Goal: Task Accomplishment & Management: Manage account settings

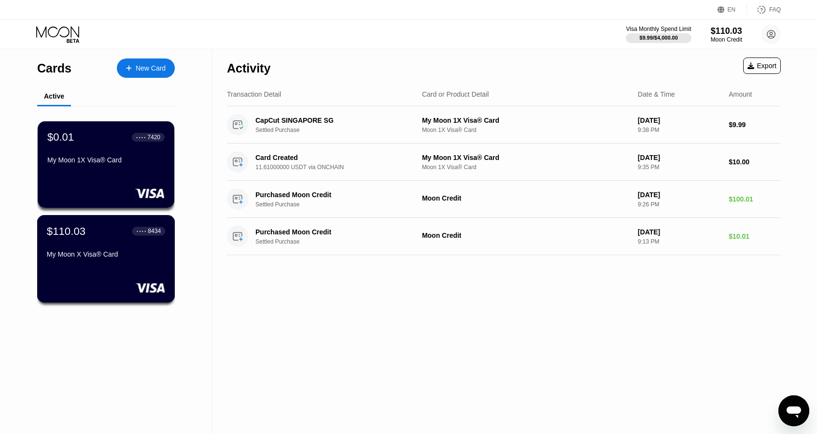
click at [131, 253] on div "My Moon X Visa® Card" at bounding box center [106, 254] width 118 height 8
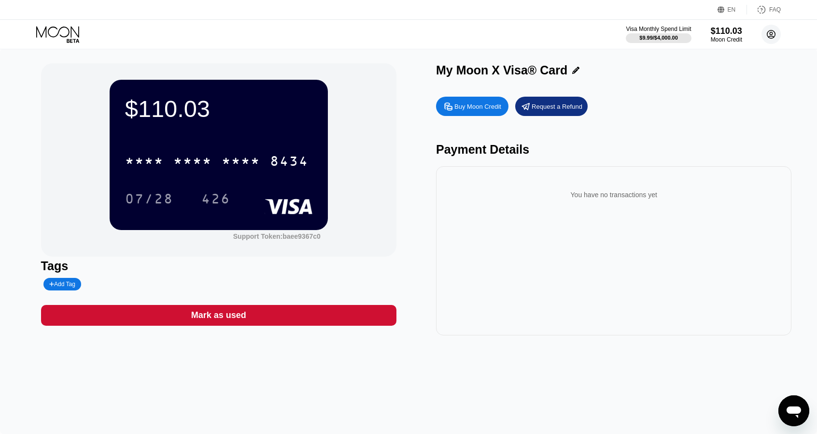
click at [770, 40] on circle at bounding box center [770, 34] width 19 height 19
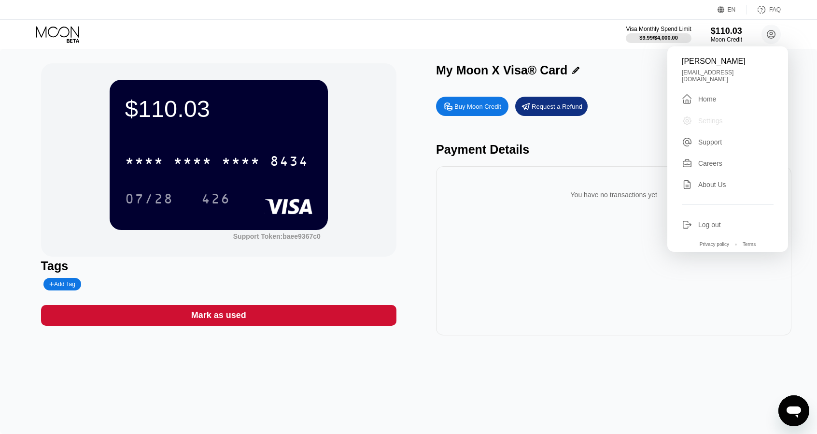
click at [714, 117] on div "Settings" at bounding box center [710, 121] width 25 height 8
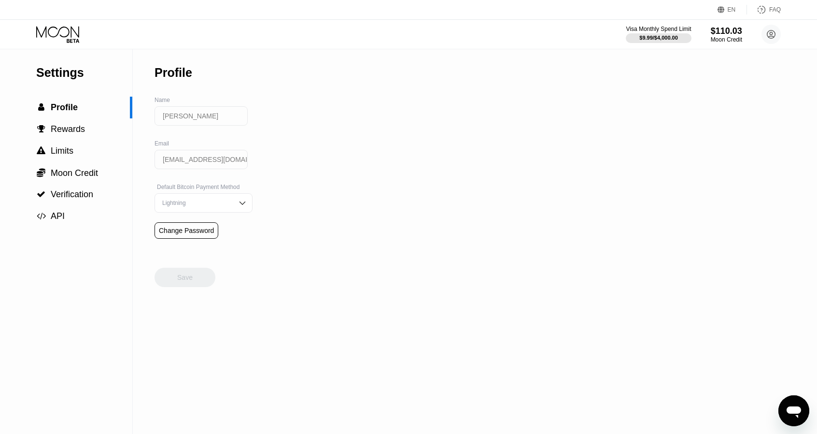
click at [205, 202] on div "Lightning" at bounding box center [203, 202] width 98 height 19
click at [308, 167] on div "Settings  Profile  Rewards  Limits  Moon Credit  Verification  API Profil…" at bounding box center [408, 241] width 817 height 385
click at [72, 125] on span "Rewards" at bounding box center [68, 129] width 34 height 10
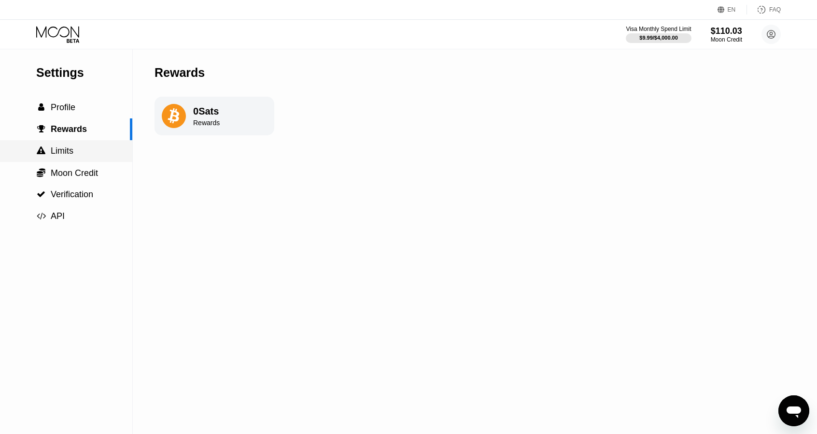
click at [74, 151] on div " Limits" at bounding box center [66, 151] width 132 height 10
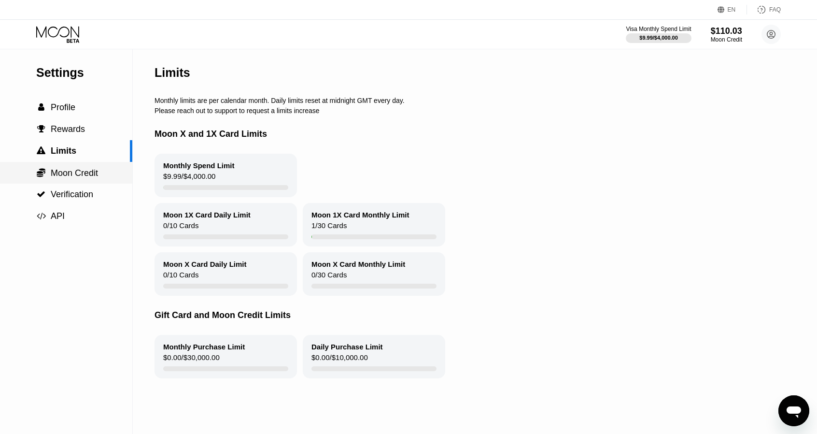
click at [77, 171] on span "Moon Credit" at bounding box center [74, 173] width 47 height 10
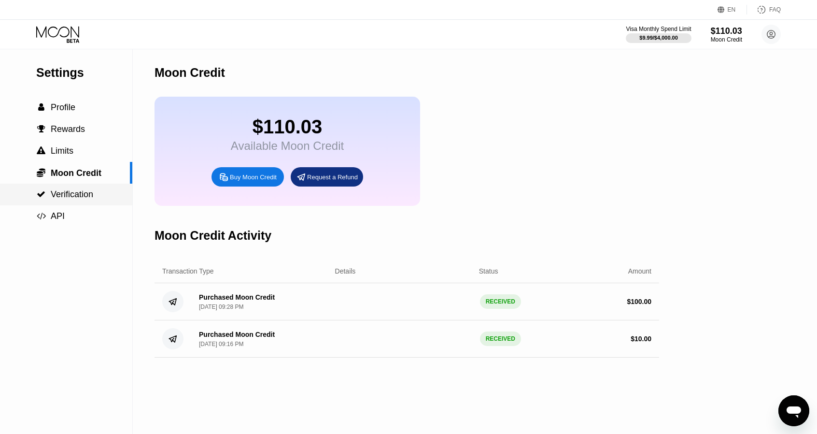
click at [84, 193] on span "Verification" at bounding box center [72, 194] width 42 height 10
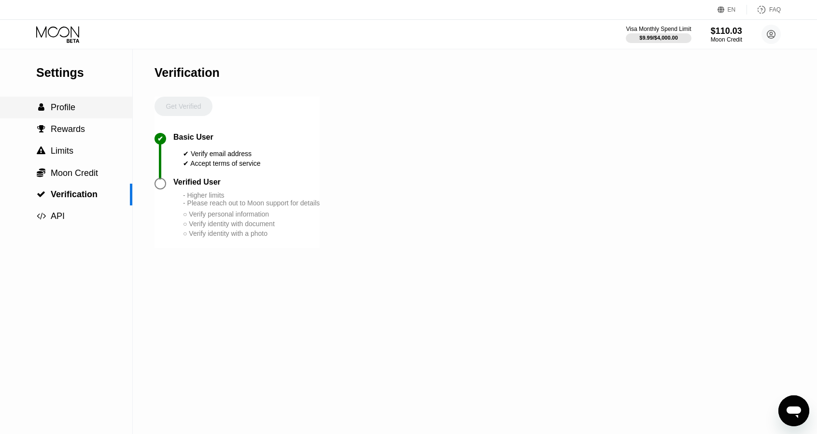
click at [63, 107] on span "Profile" at bounding box center [63, 107] width 25 height 10
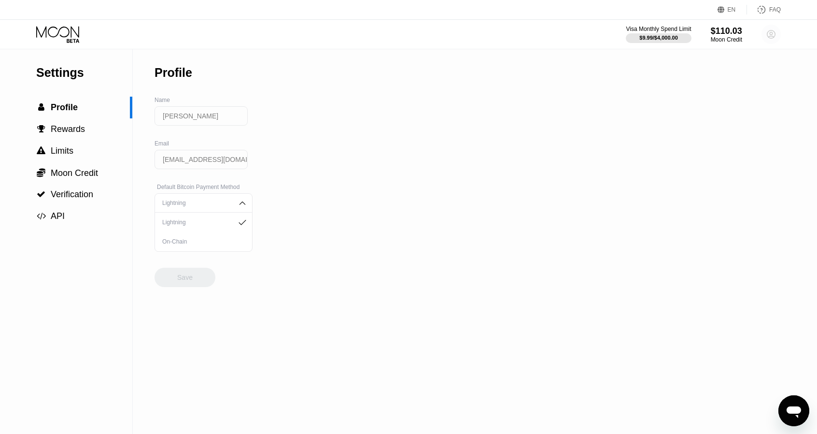
click at [768, 33] on circle at bounding box center [770, 34] width 19 height 19
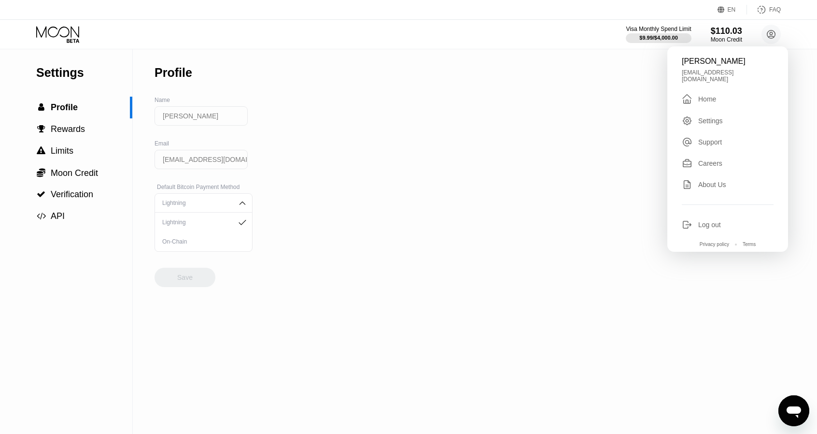
click at [711, 95] on div "Home" at bounding box center [707, 99] width 18 height 8
